Goal: Task Accomplishment & Management: Manage account settings

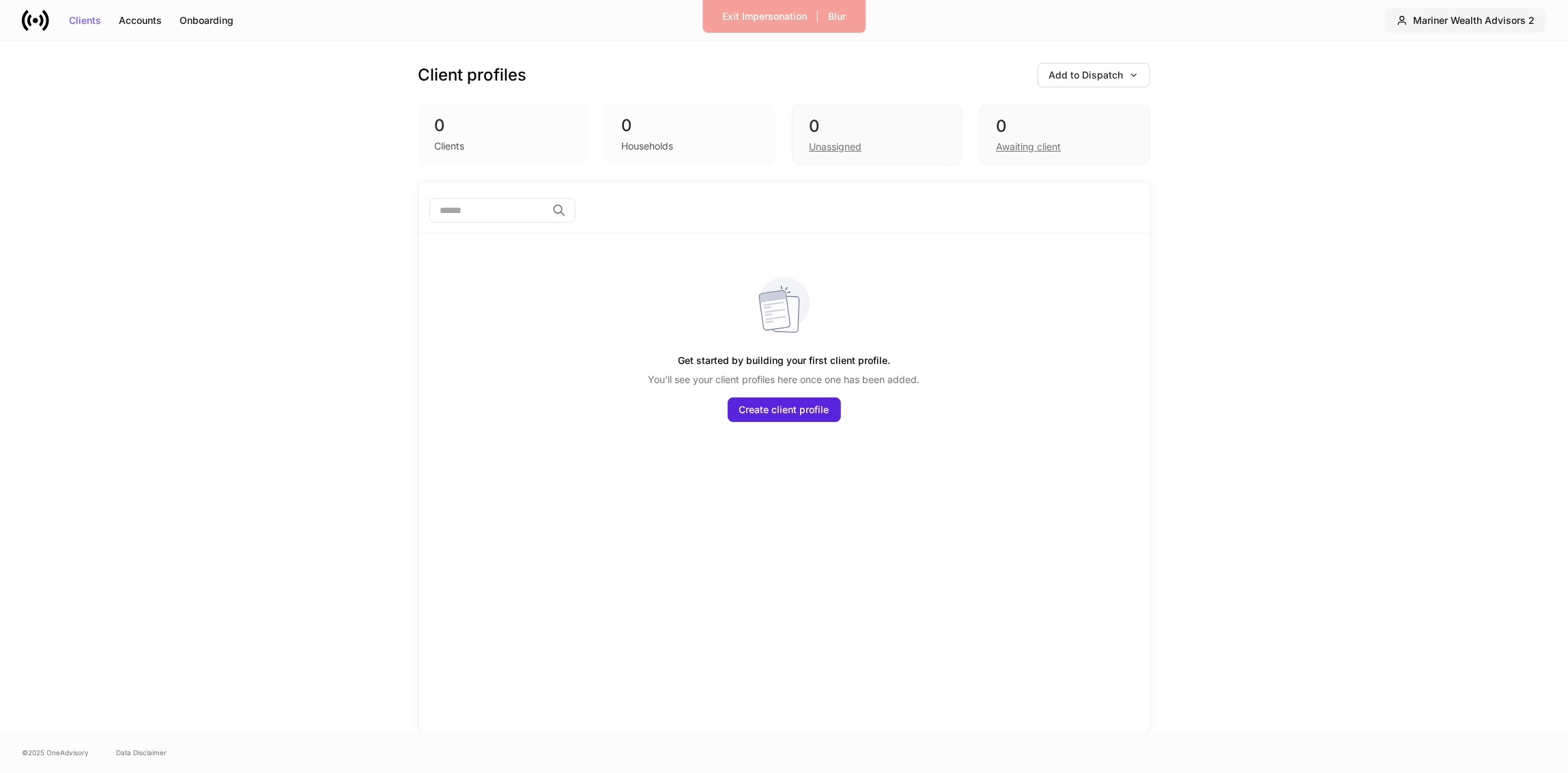
click at [1452, 31] on button "Mariner Wealth Advisors 2" at bounding box center [1466, 20] width 161 height 24
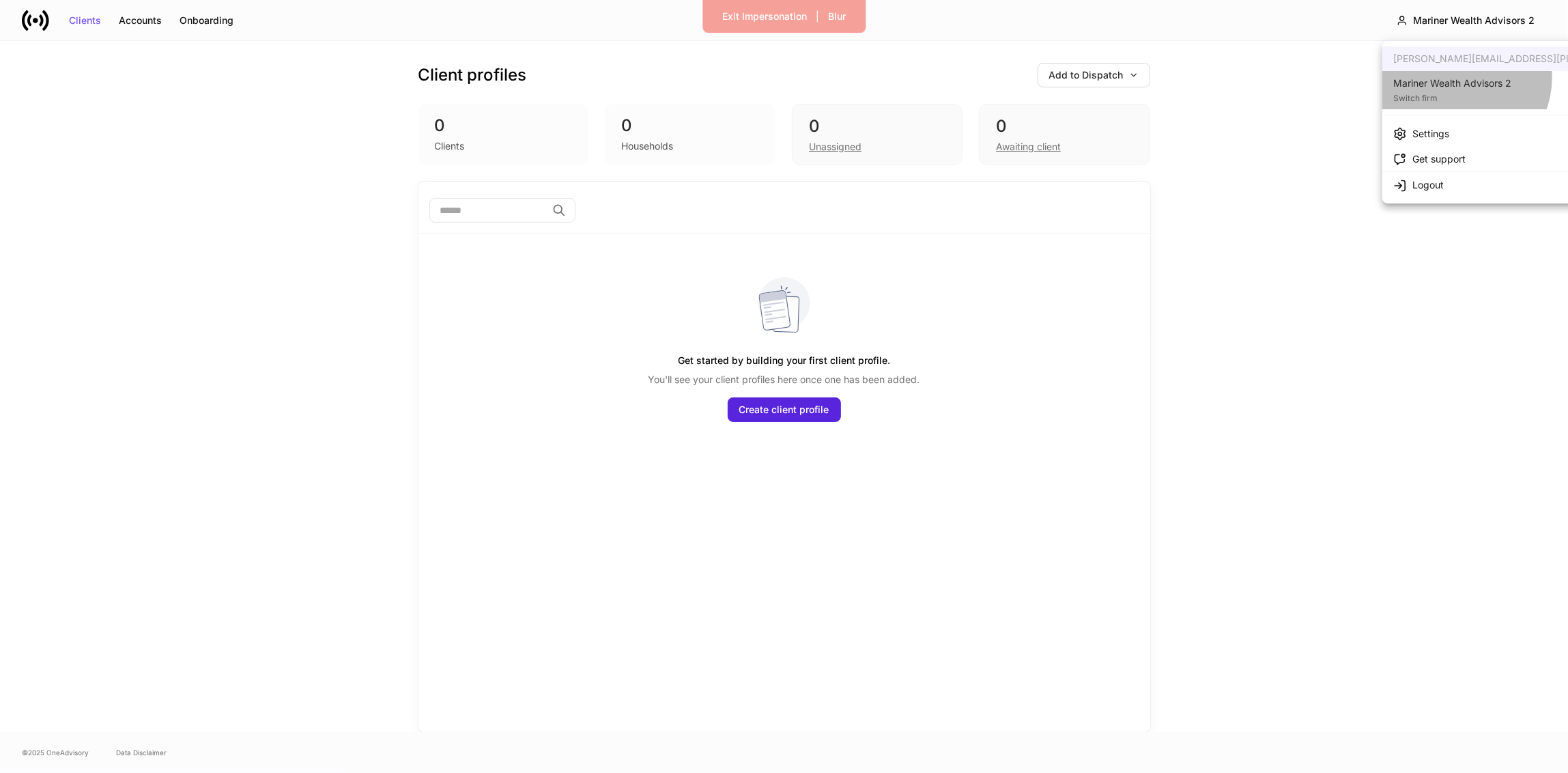
click at [1455, 77] on div "Mariner Wealth Advisors 2" at bounding box center [1452, 83] width 118 height 14
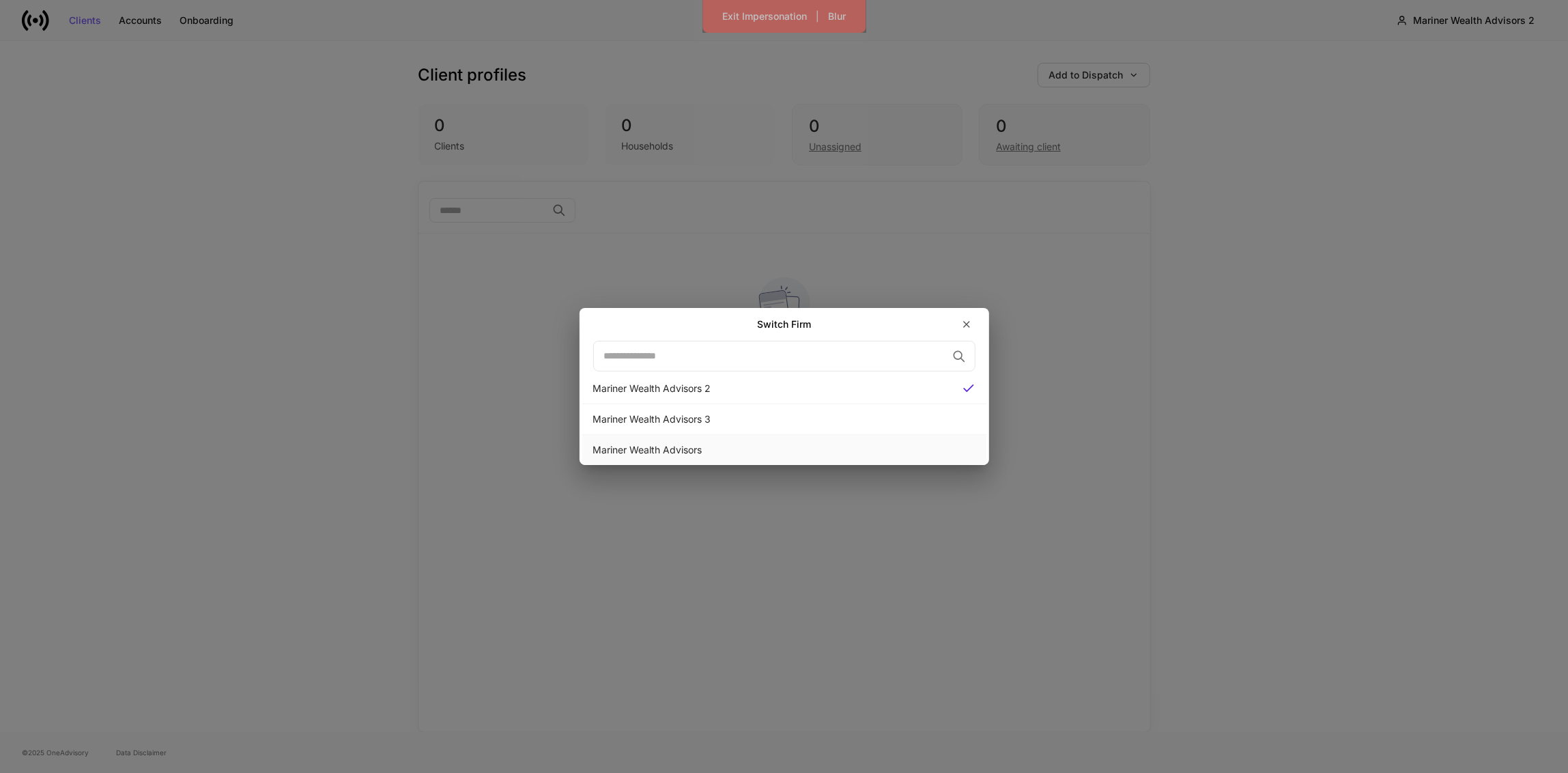
click at [781, 446] on div "Mariner Wealth Advisors" at bounding box center [784, 450] width 383 height 14
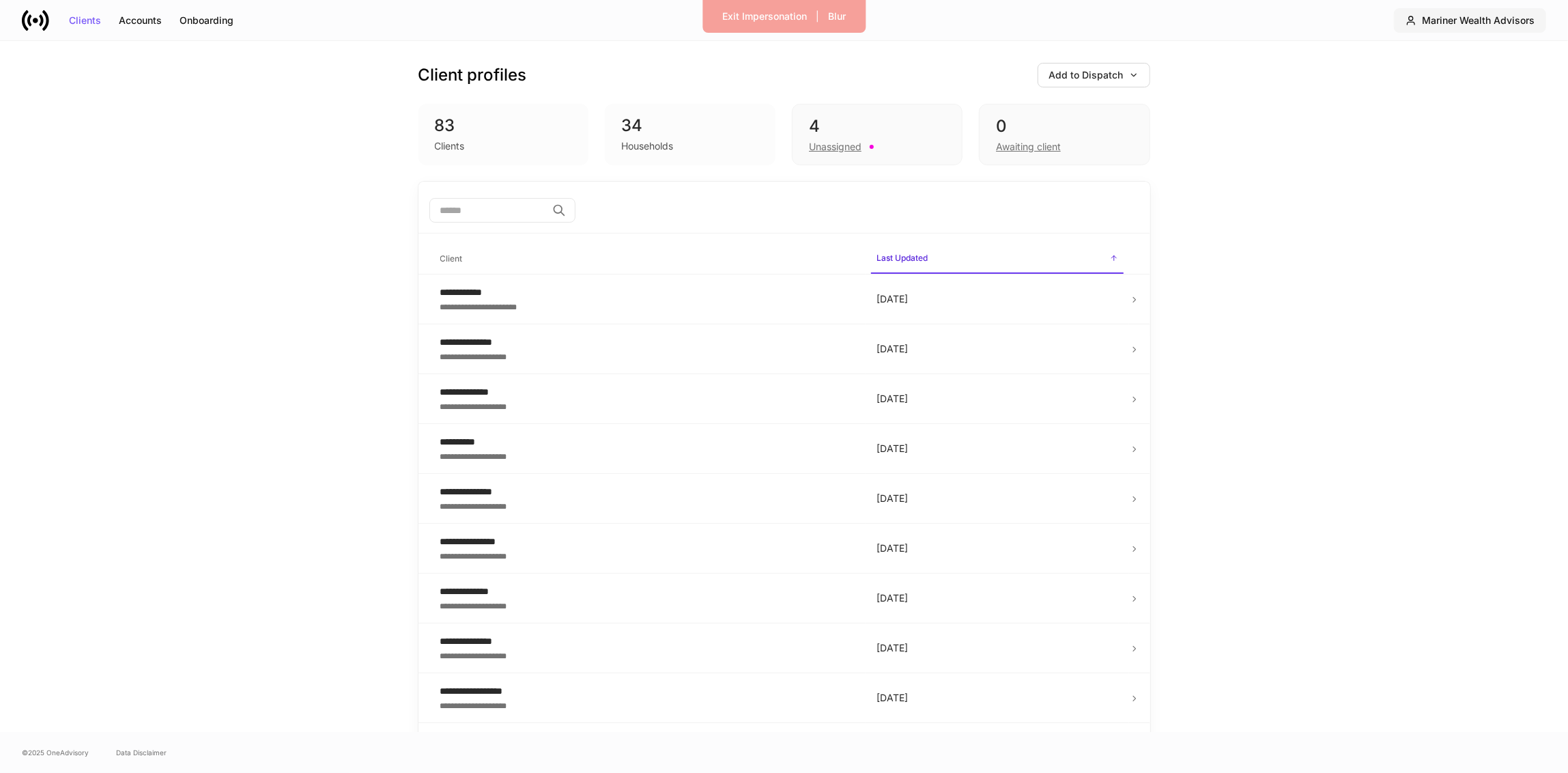
click at [1447, 29] on button "Mariner Wealth Advisors" at bounding box center [1470, 20] width 152 height 24
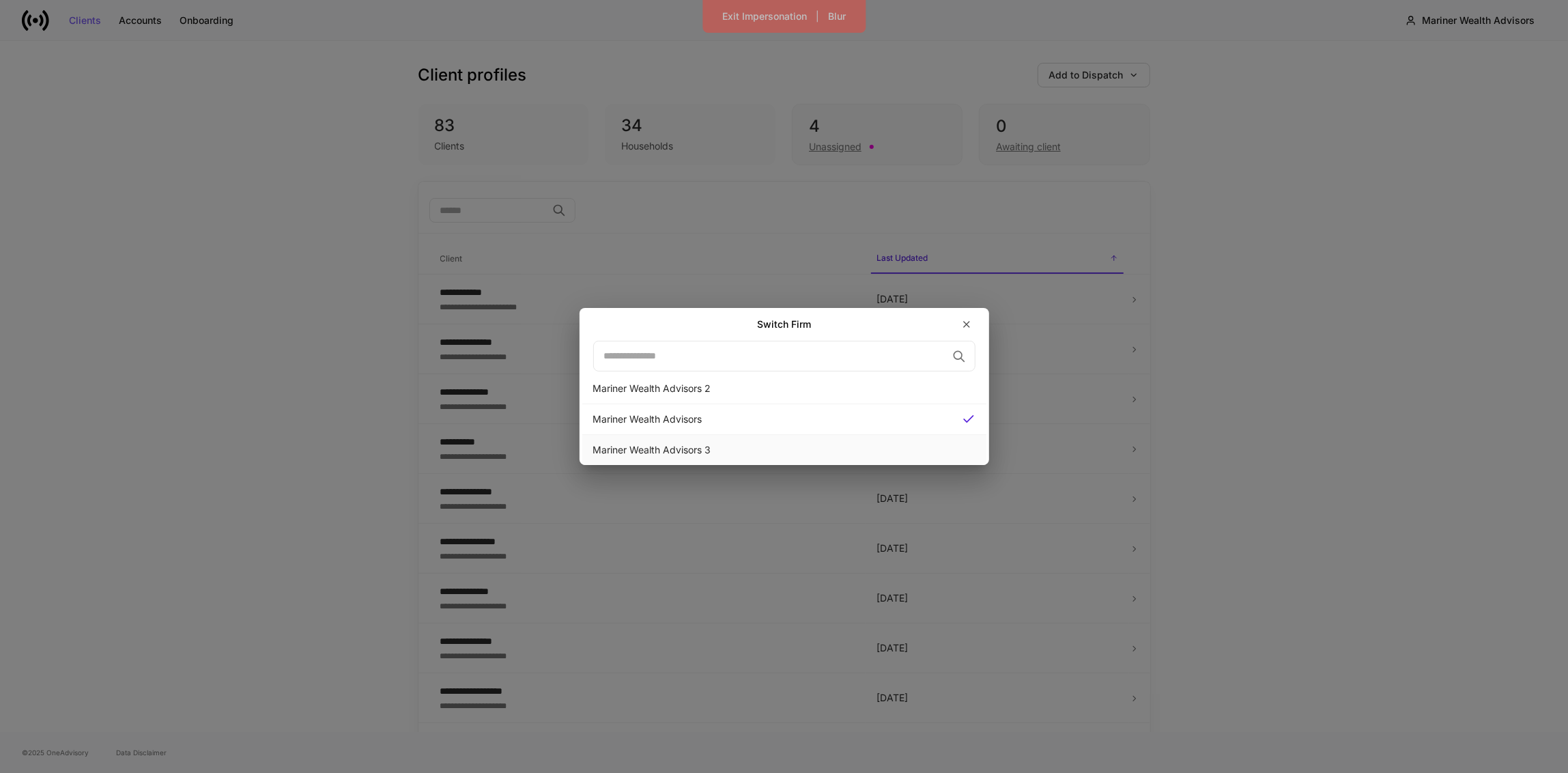
click at [908, 440] on div "Mariner Wealth Advisors 3" at bounding box center [784, 450] width 404 height 30
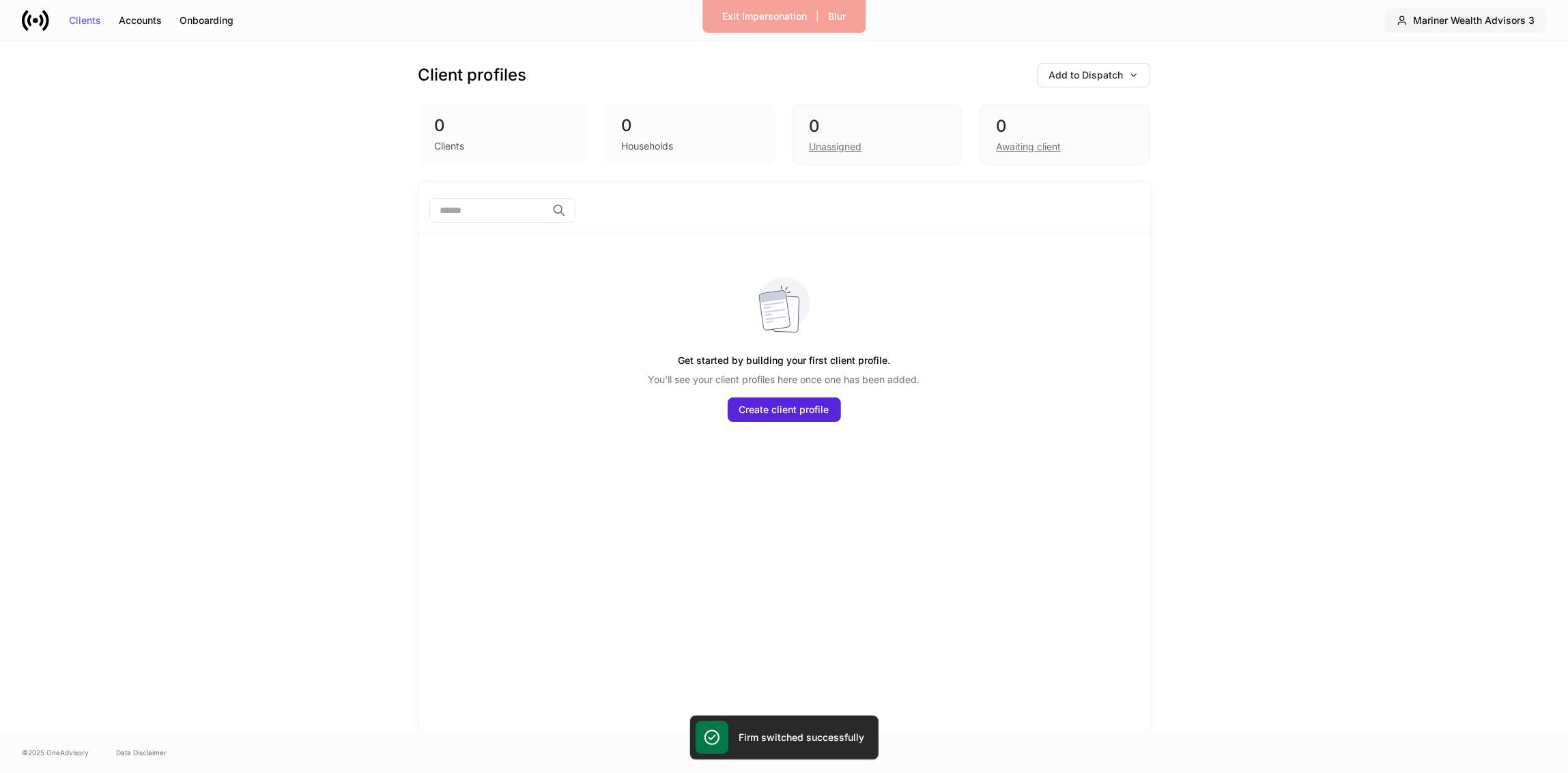
click at [1490, 15] on div "Mariner Wealth Advisors 3" at bounding box center [1474, 20] width 121 height 10
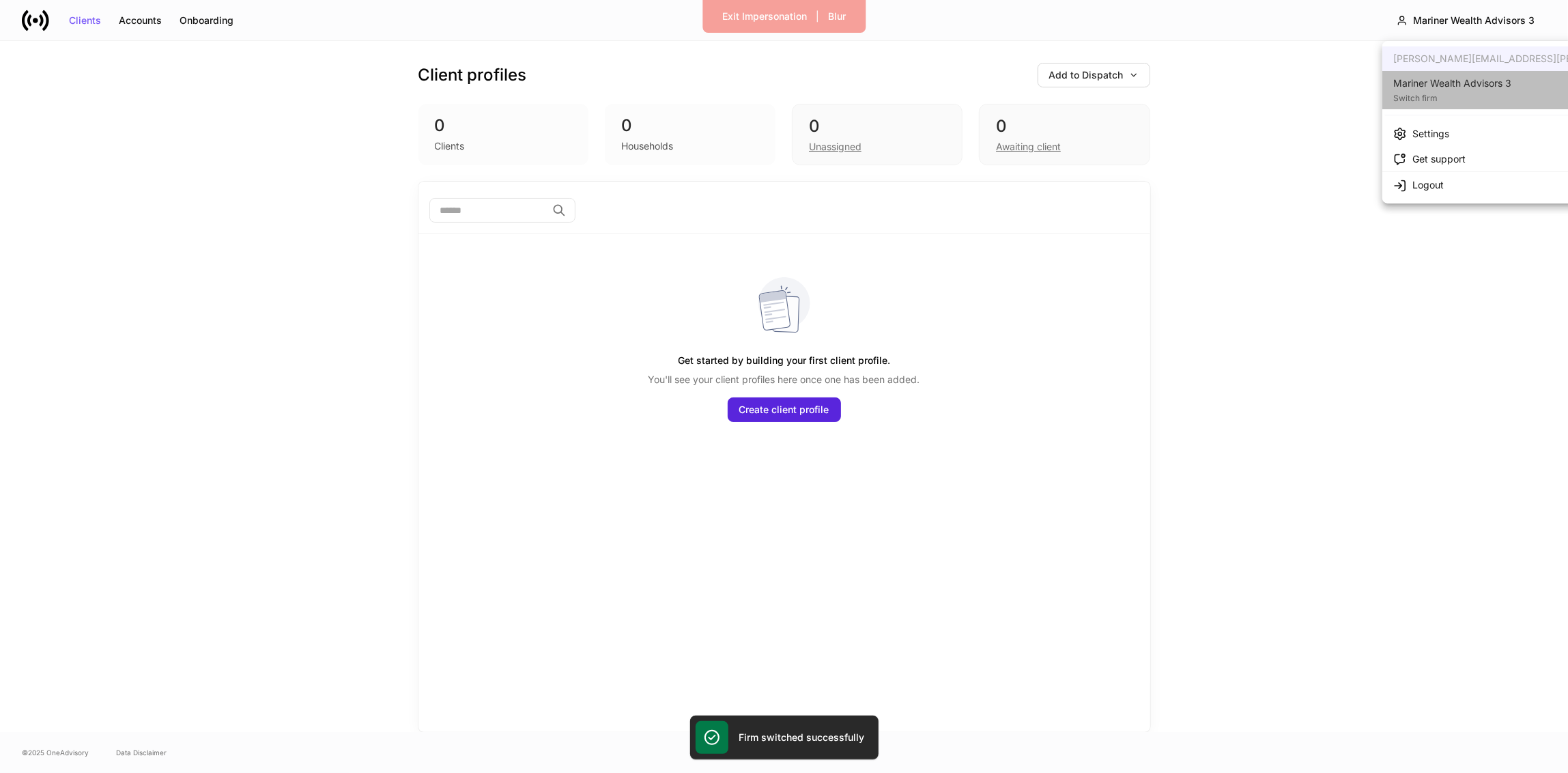
click at [1531, 77] on li "Mariner Wealth Advisors 3 Switch firm" at bounding box center [1554, 90] width 344 height 38
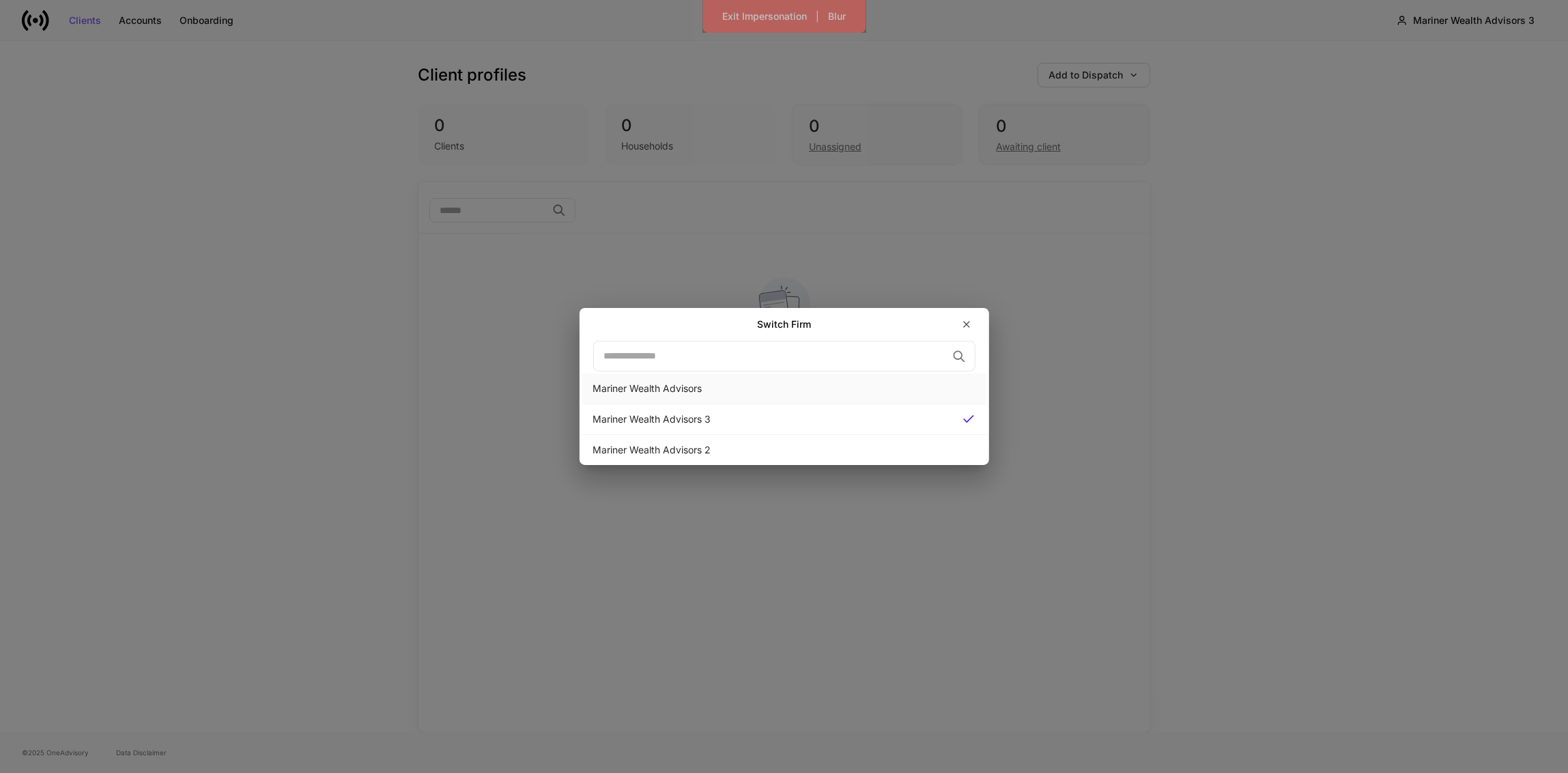
click at [724, 393] on div "Mariner Wealth Advisors" at bounding box center [784, 389] width 383 height 14
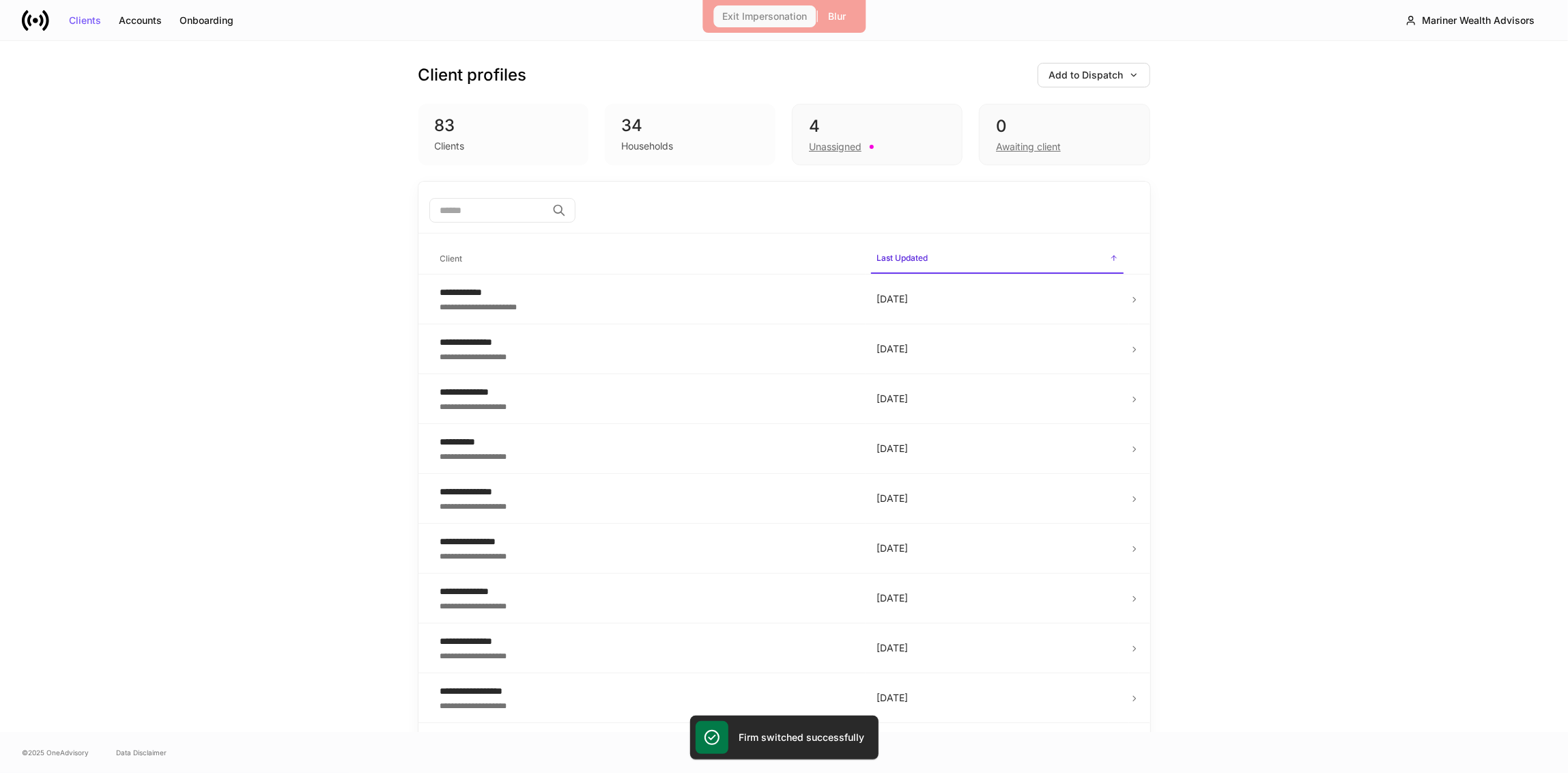
click at [756, 19] on div "Exit Impersonation" at bounding box center [765, 16] width 85 height 10
